Goal: Task Accomplishment & Management: Complete application form

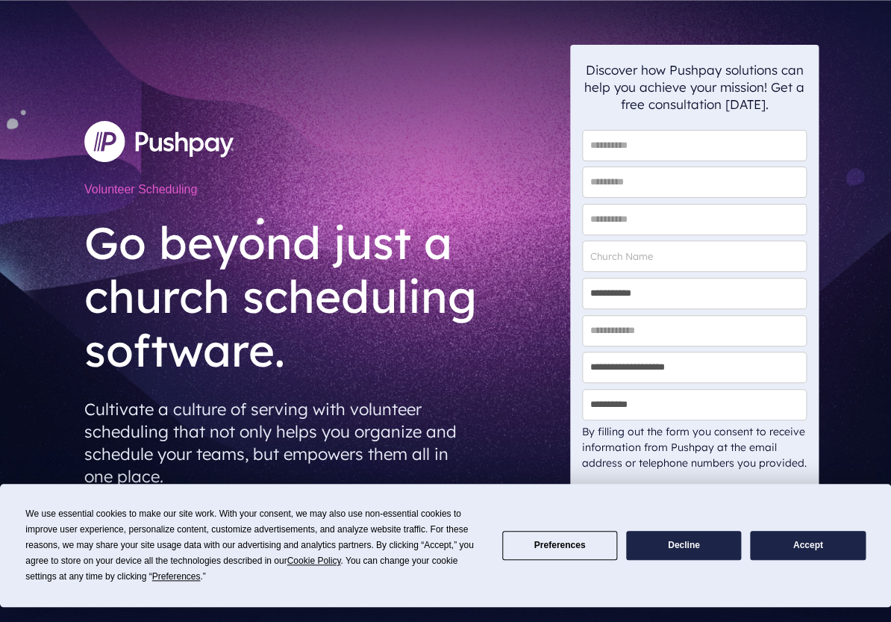
click at [576, 555] on button "Preferences" at bounding box center [559, 545] width 115 height 29
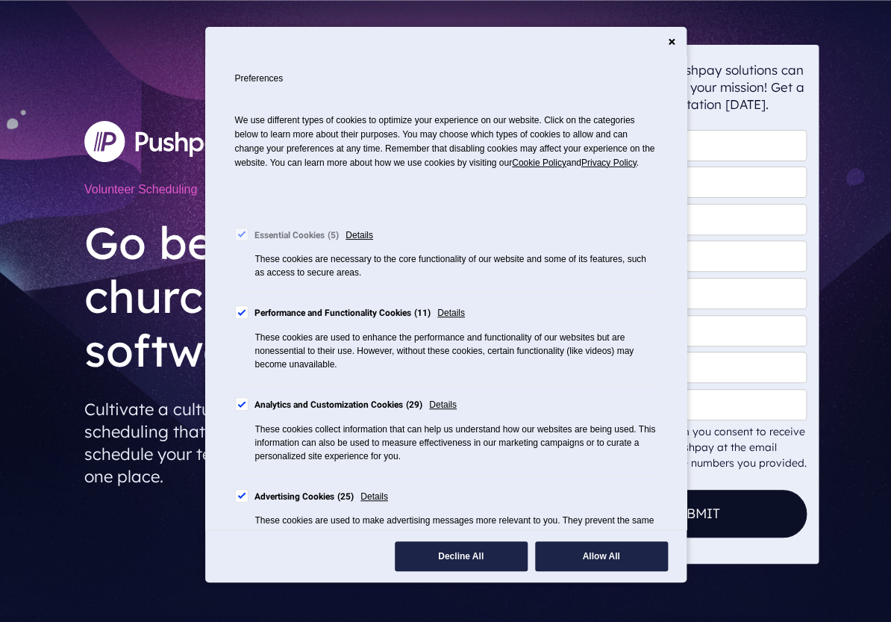
click at [246, 319] on div "Cookie Consent Preferences" at bounding box center [241, 311] width 13 height 13
click at [245, 319] on div "Cookie Consent Preferences" at bounding box center [241, 311] width 13 height 13
click at [242, 319] on div "Cookie Consent Preferences" at bounding box center [241, 311] width 13 height 13
click at [246, 319] on div "Cookie Consent Preferences" at bounding box center [241, 311] width 13 height 13
click at [246, 410] on div "Cookie Consent Preferences" at bounding box center [241, 403] width 13 height 13
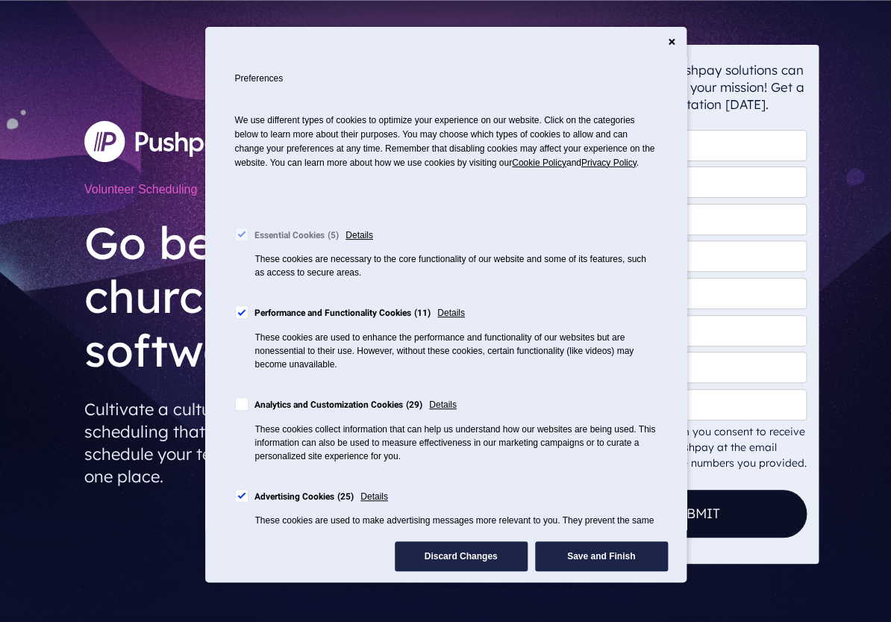
click at [246, 502] on div "Cookie Consent Preferences" at bounding box center [241, 495] width 13 height 13
click at [246, 410] on div "Cookie Consent Preferences" at bounding box center [241, 403] width 13 height 13
click at [616, 558] on button "Save and Finish" at bounding box center [601, 556] width 133 height 30
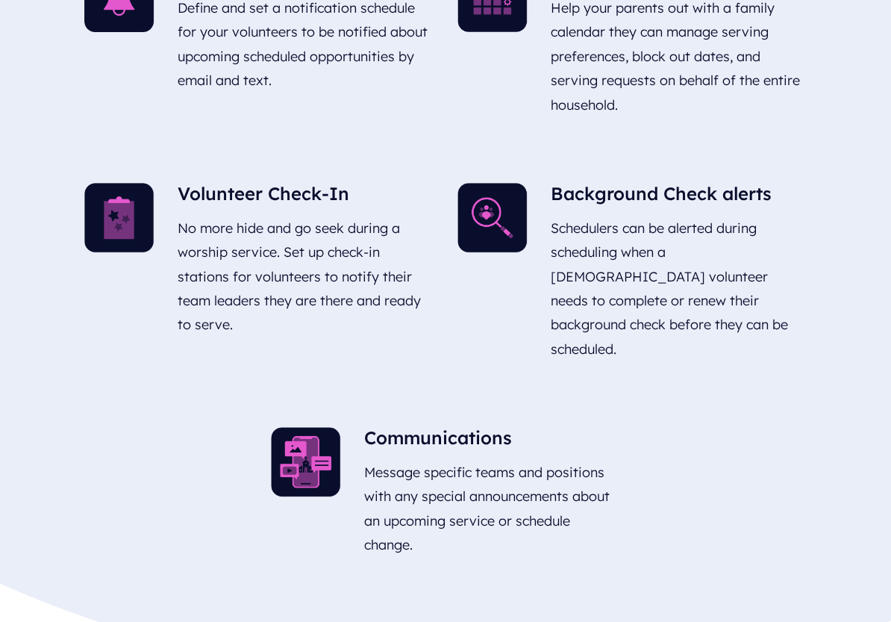
scroll to position [1710, 0]
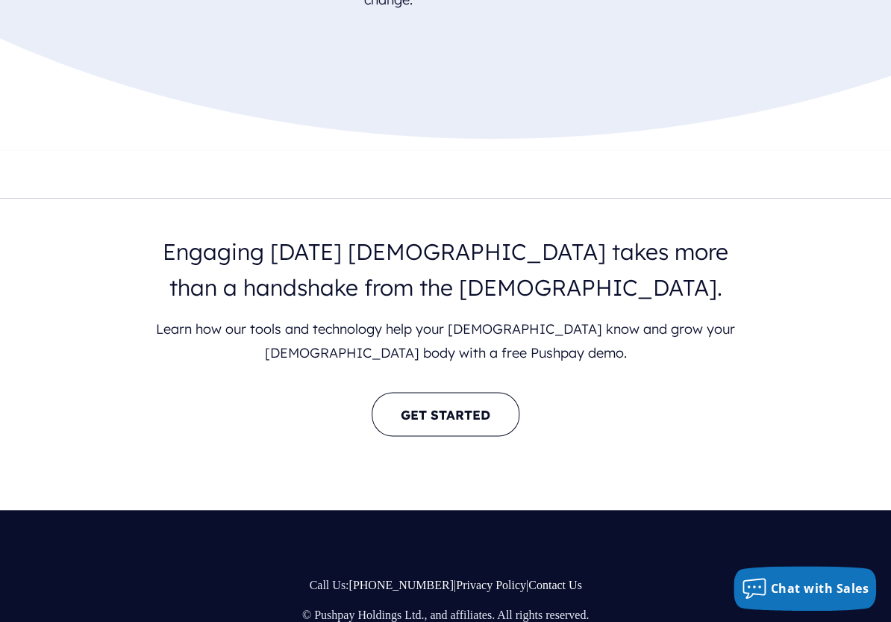
scroll to position [2296, 0]
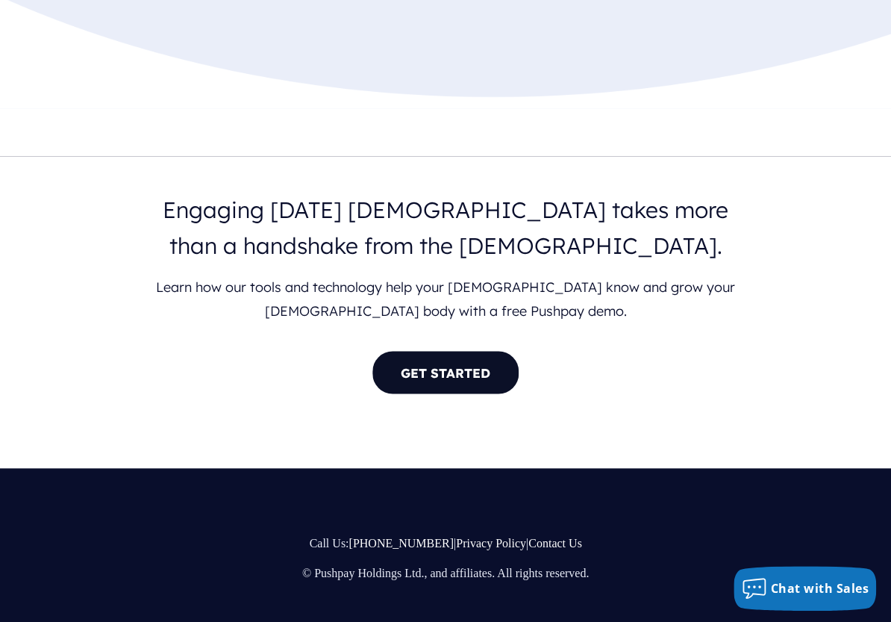
click at [440, 350] on link "GET STARTED" at bounding box center [446, 372] width 148 height 44
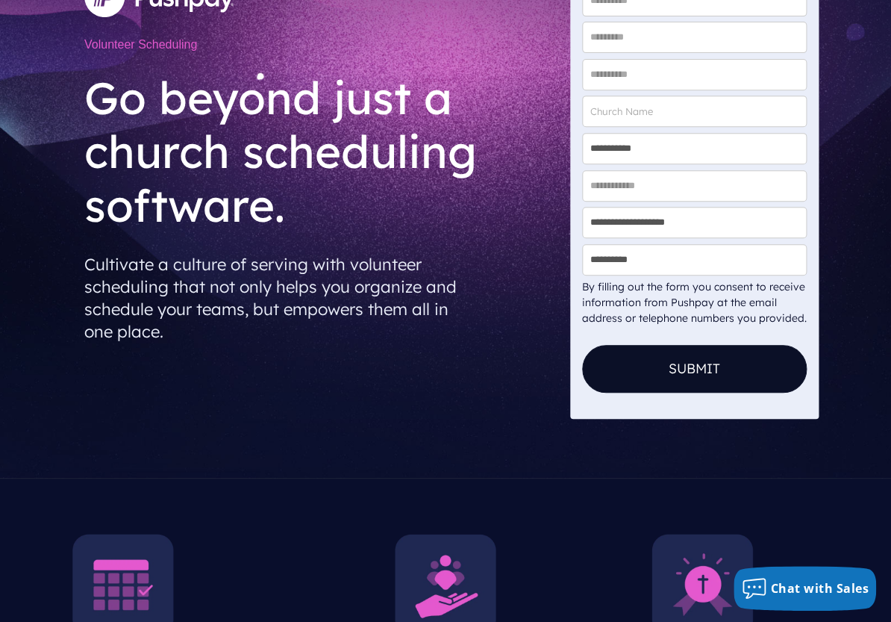
scroll to position [0, 0]
